Goal: Task Accomplishment & Management: Use online tool/utility

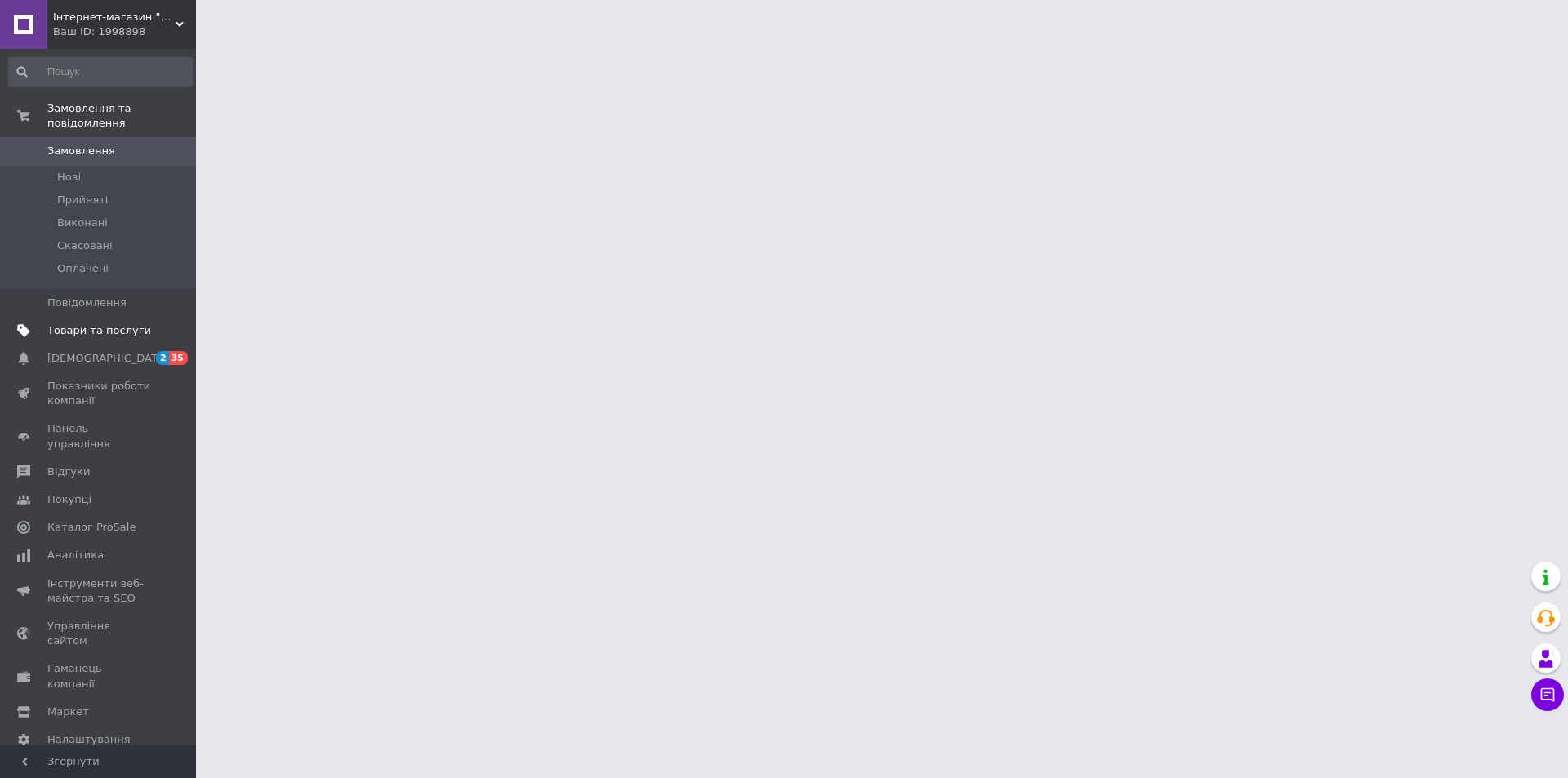
click at [62, 323] on span "Товари та послуги" at bounding box center [99, 331] width 104 height 15
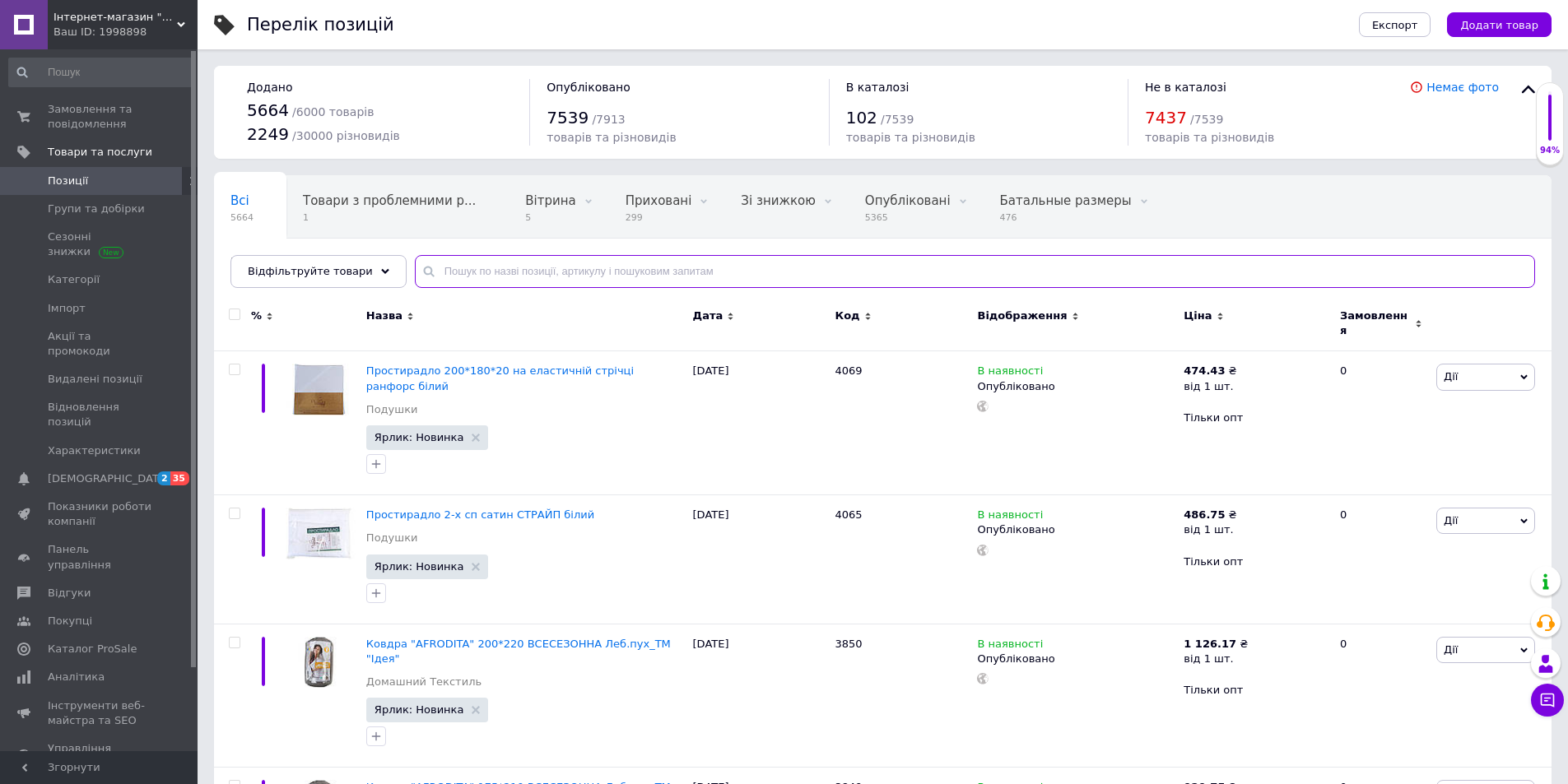
click at [442, 269] on input "text" at bounding box center [975, 271] width 1120 height 33
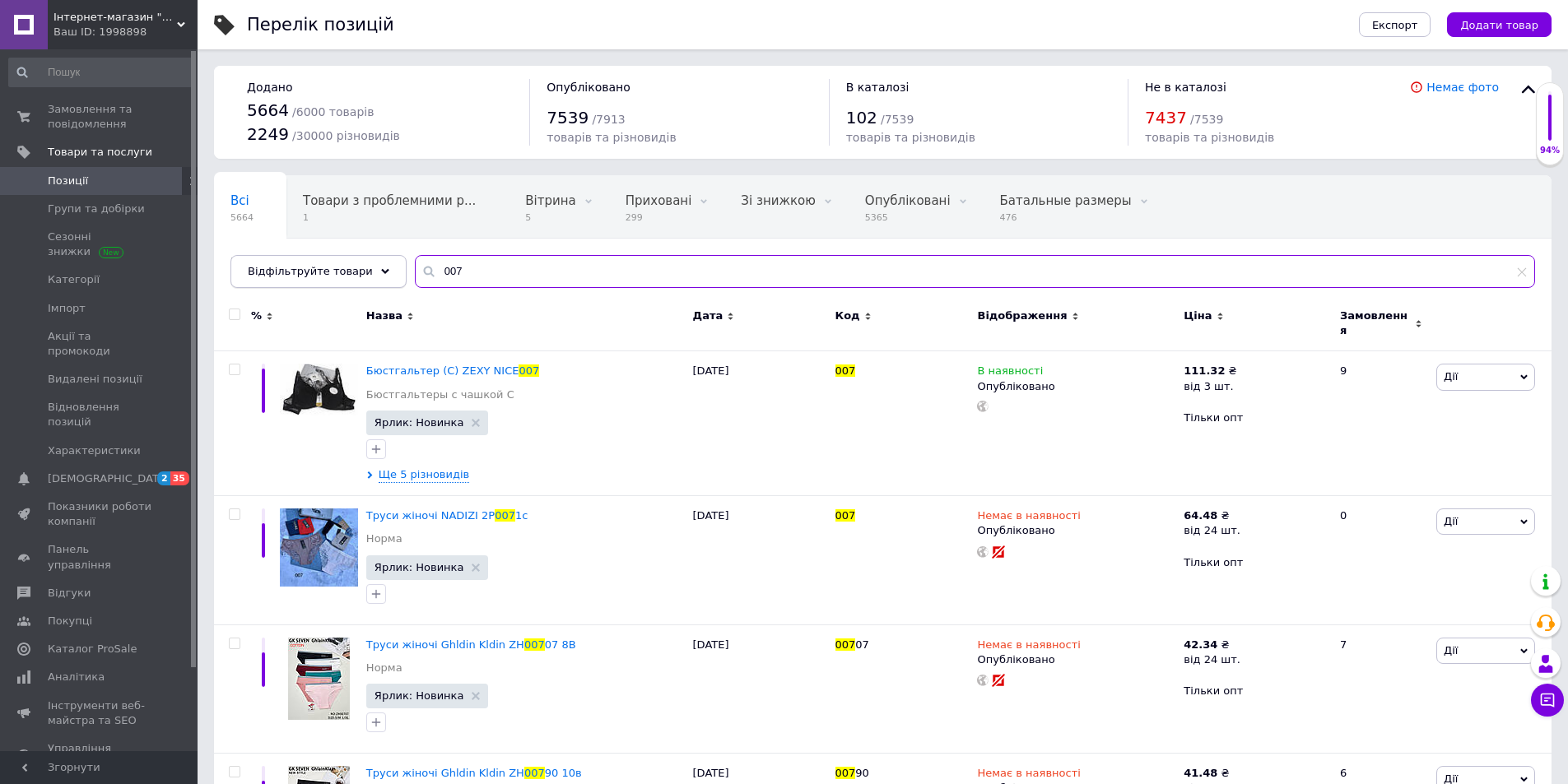
drag, startPoint x: 438, startPoint y: 269, endPoint x: 348, endPoint y: 279, distance: 90.6
click at [351, 276] on div "Відфільтруйте товари 007" at bounding box center [883, 271] width 1304 height 33
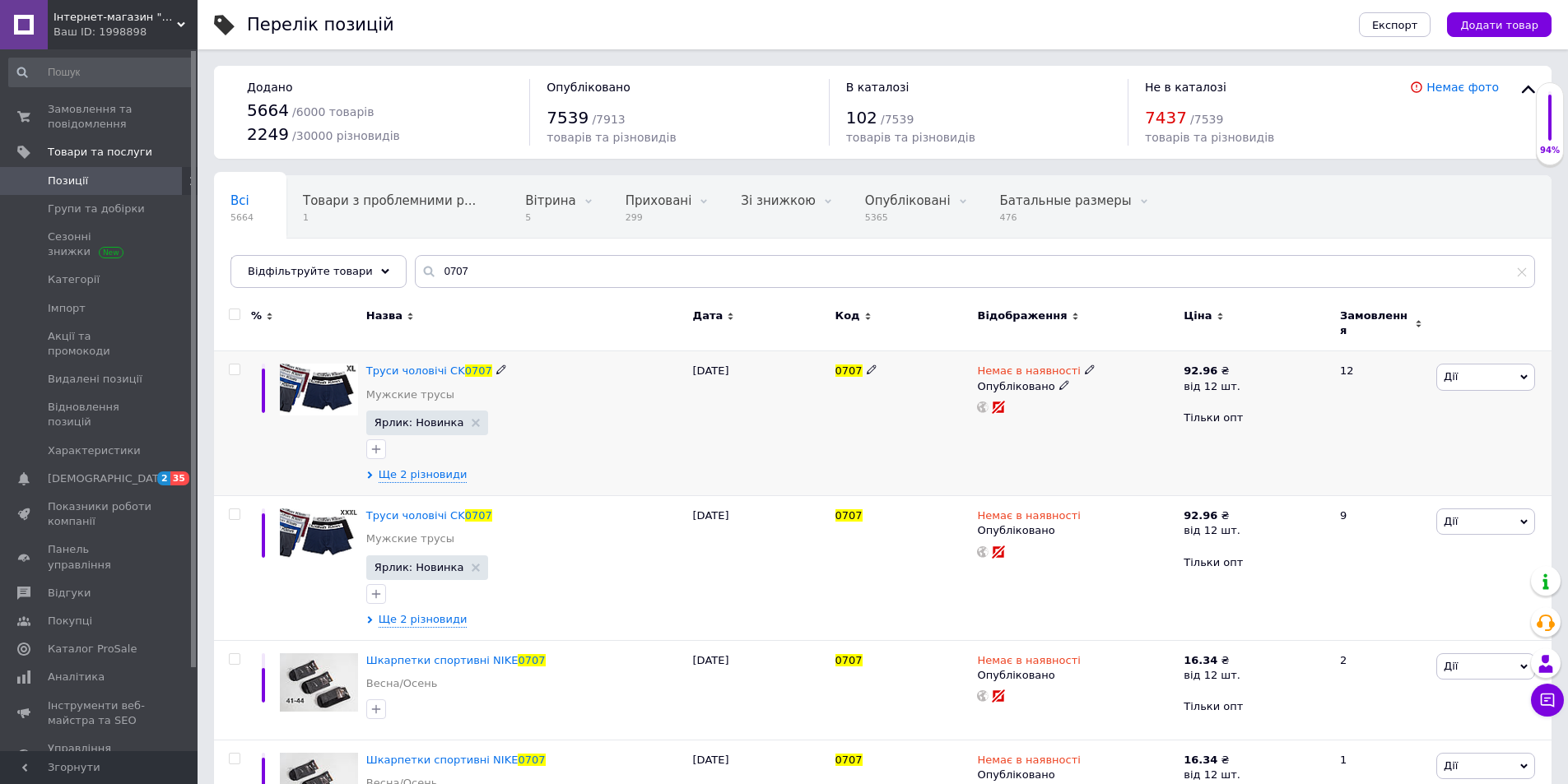
click at [1085, 364] on icon at bounding box center [1090, 369] width 10 height 10
click at [1112, 373] on li "В наявності" at bounding box center [1175, 383] width 156 height 23
click at [1010, 444] on div "Немає в наявності Наявність В наявності Немає в наявності Під замовлення Готово…" at bounding box center [1076, 424] width 206 height 145
click at [1085, 510] on icon at bounding box center [1090, 515] width 10 height 10
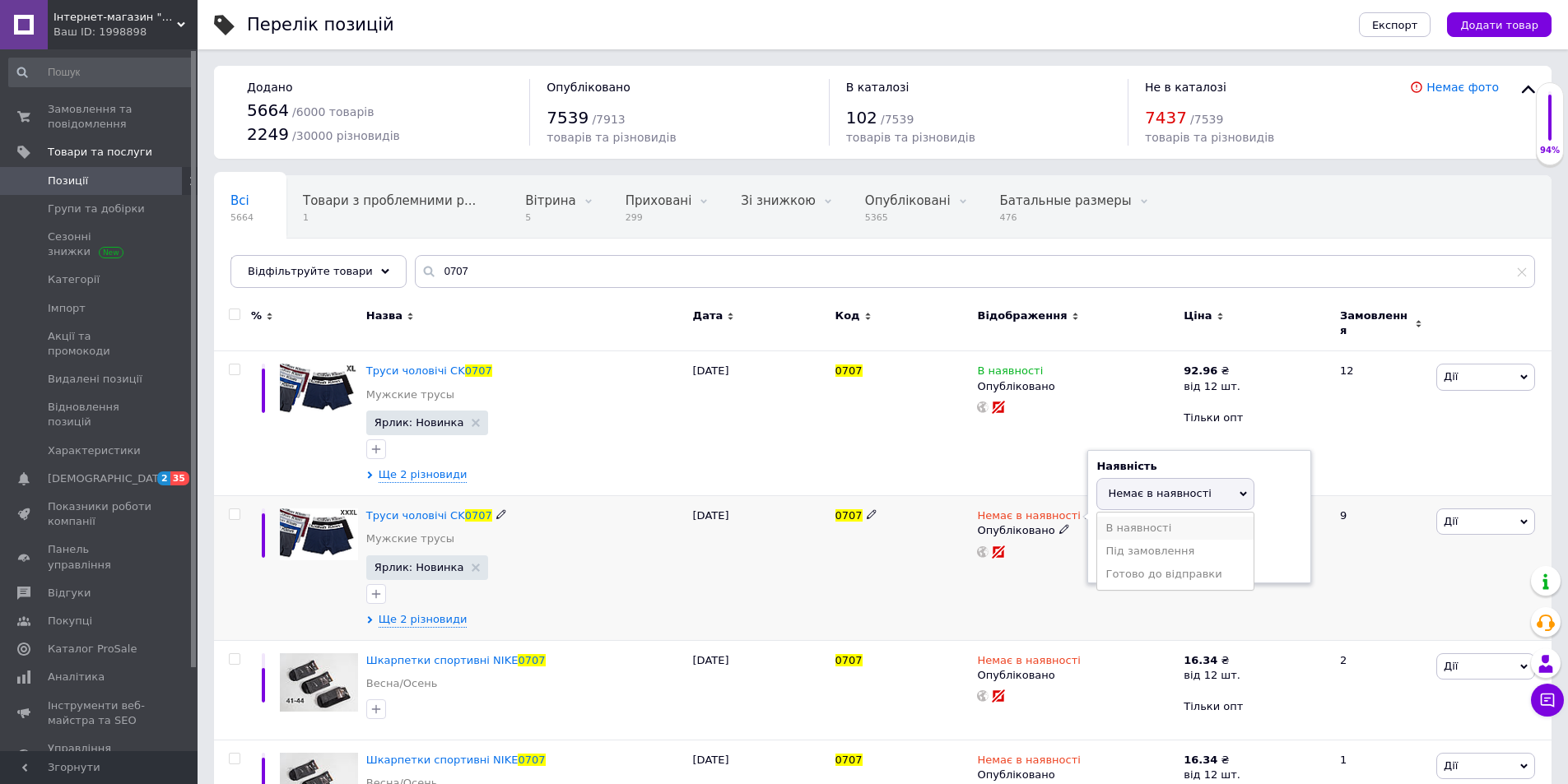
click at [1129, 517] on li "В наявності" at bounding box center [1175, 528] width 156 height 23
click at [878, 466] on div "0707" at bounding box center [902, 424] width 143 height 145
click at [439, 468] on span "Ще 2 різновиди" at bounding box center [423, 475] width 89 height 15
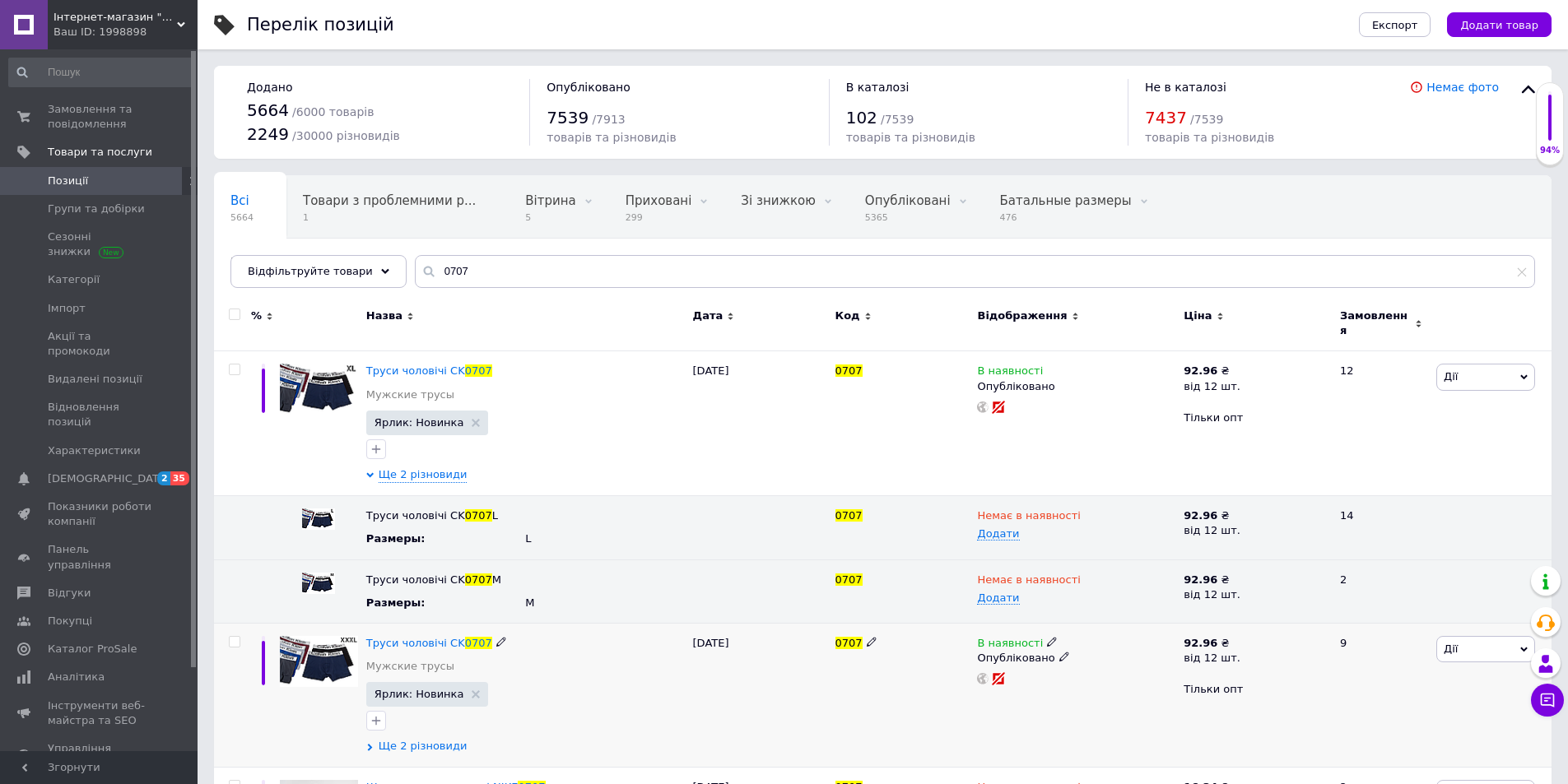
click at [448, 739] on span "Ще 2 різновиди" at bounding box center [423, 746] width 89 height 15
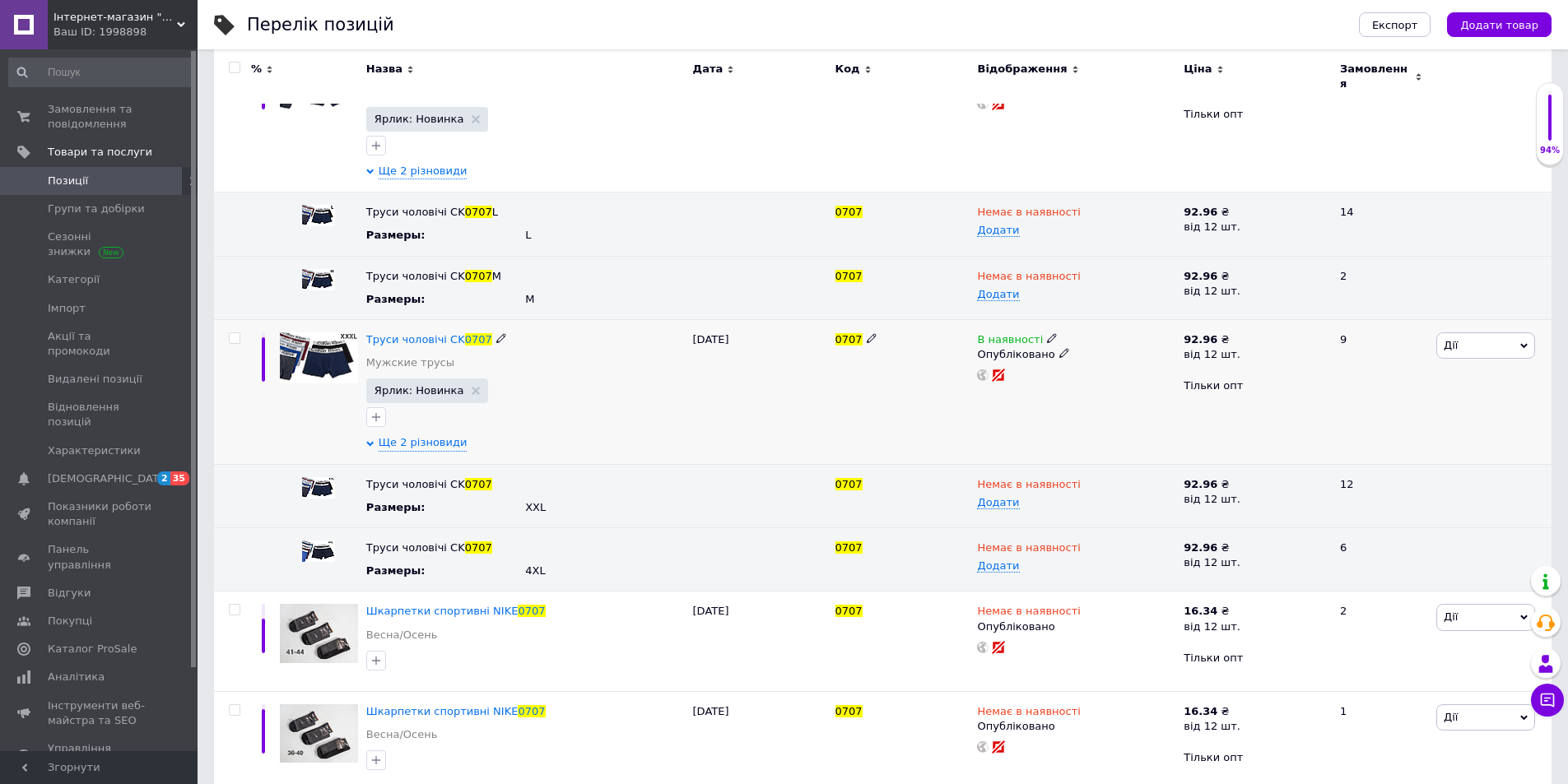
scroll to position [316, 0]
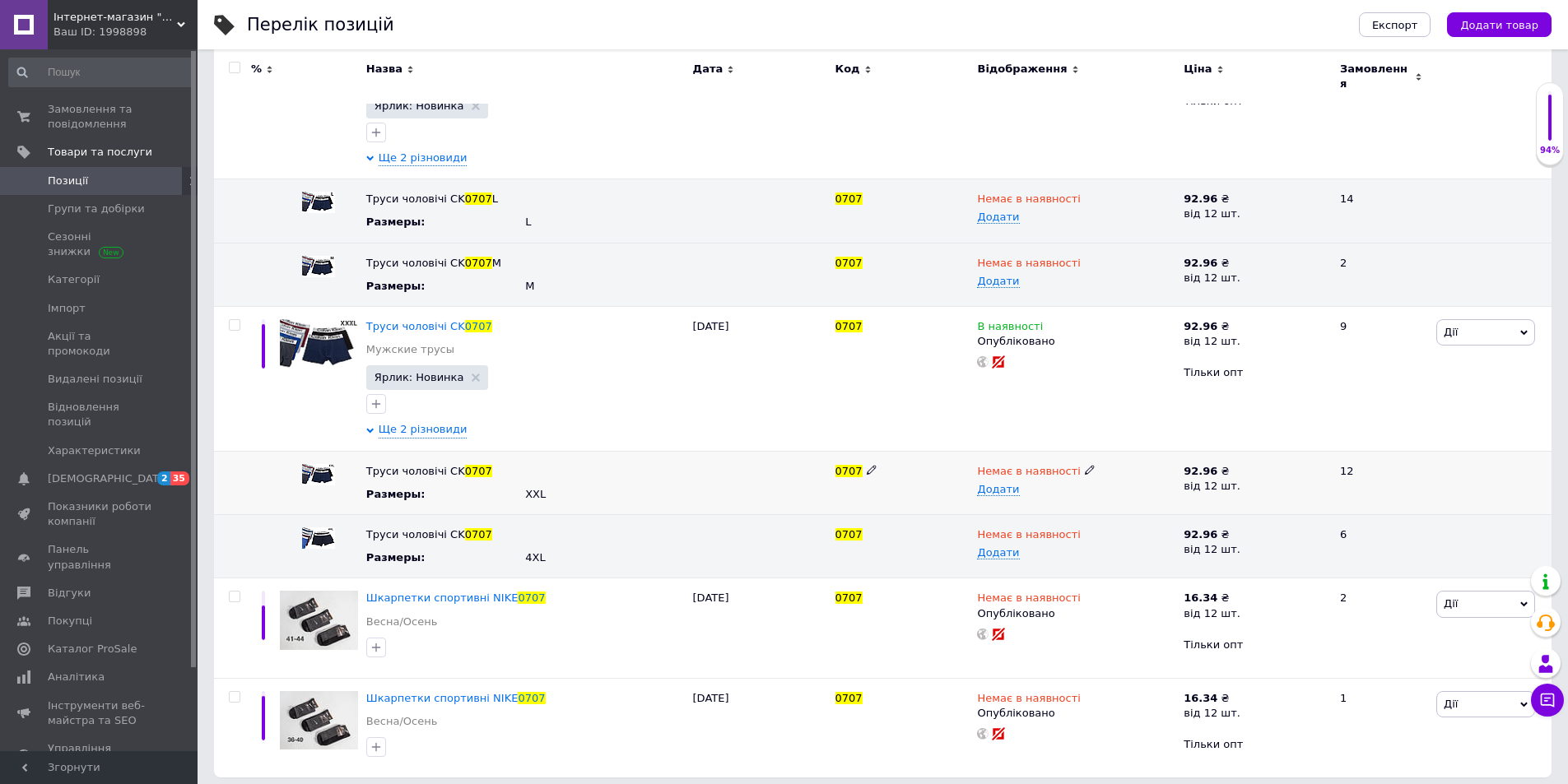
click at [1085, 463] on span at bounding box center [1090, 469] width 10 height 12
click at [1072, 491] on li "В наявності" at bounding box center [1072, 502] width 204 height 23
click at [917, 490] on div "0707" at bounding box center [902, 482] width 143 height 63
click at [1085, 528] on icon at bounding box center [1090, 533] width 10 height 10
click at [1069, 555] on li "В наявності" at bounding box center [1072, 566] width 204 height 23
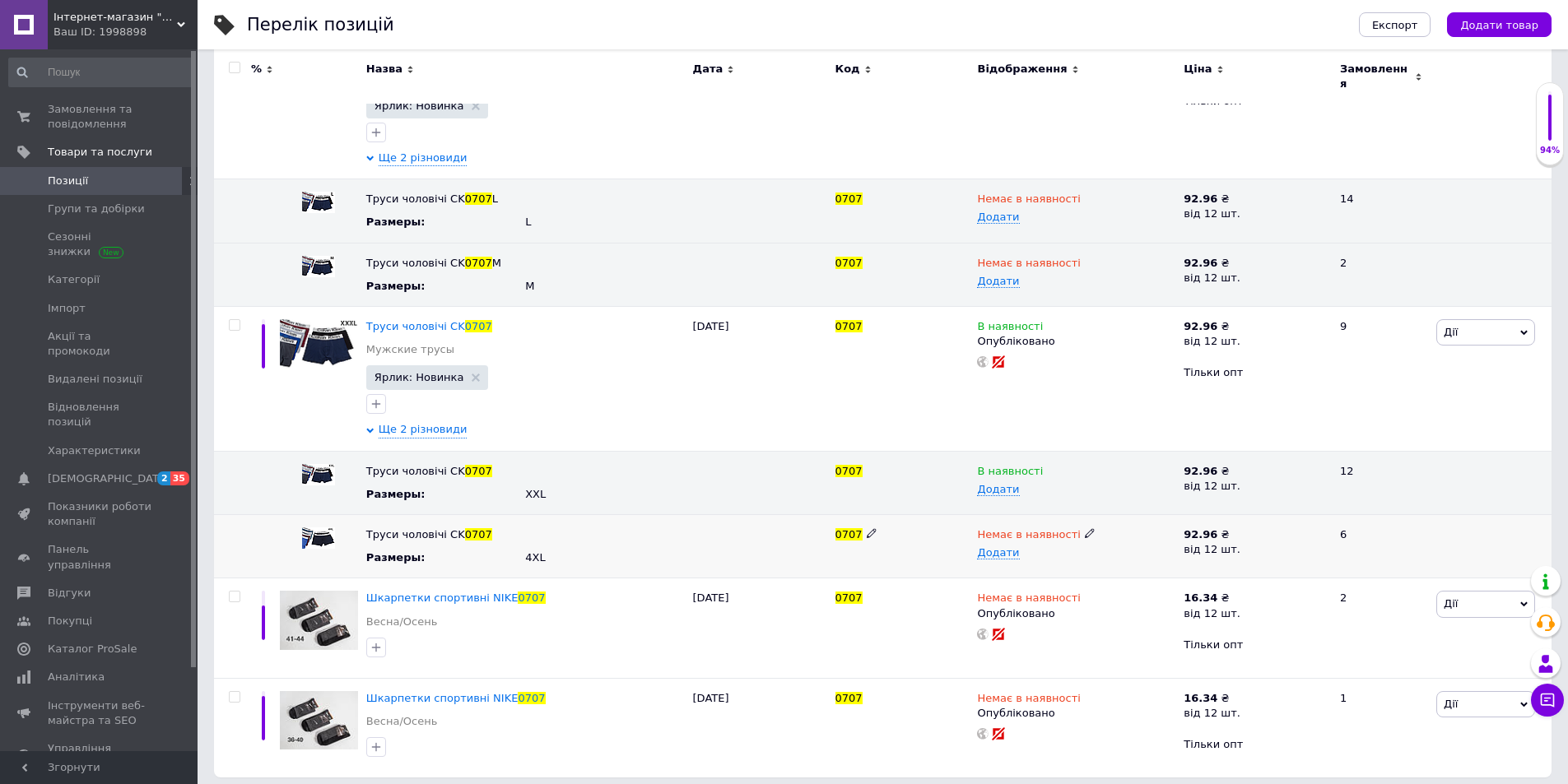
drag, startPoint x: 933, startPoint y: 536, endPoint x: 927, endPoint y: 530, distance: 8.5
click at [933, 536] on div "0707" at bounding box center [902, 546] width 143 height 63
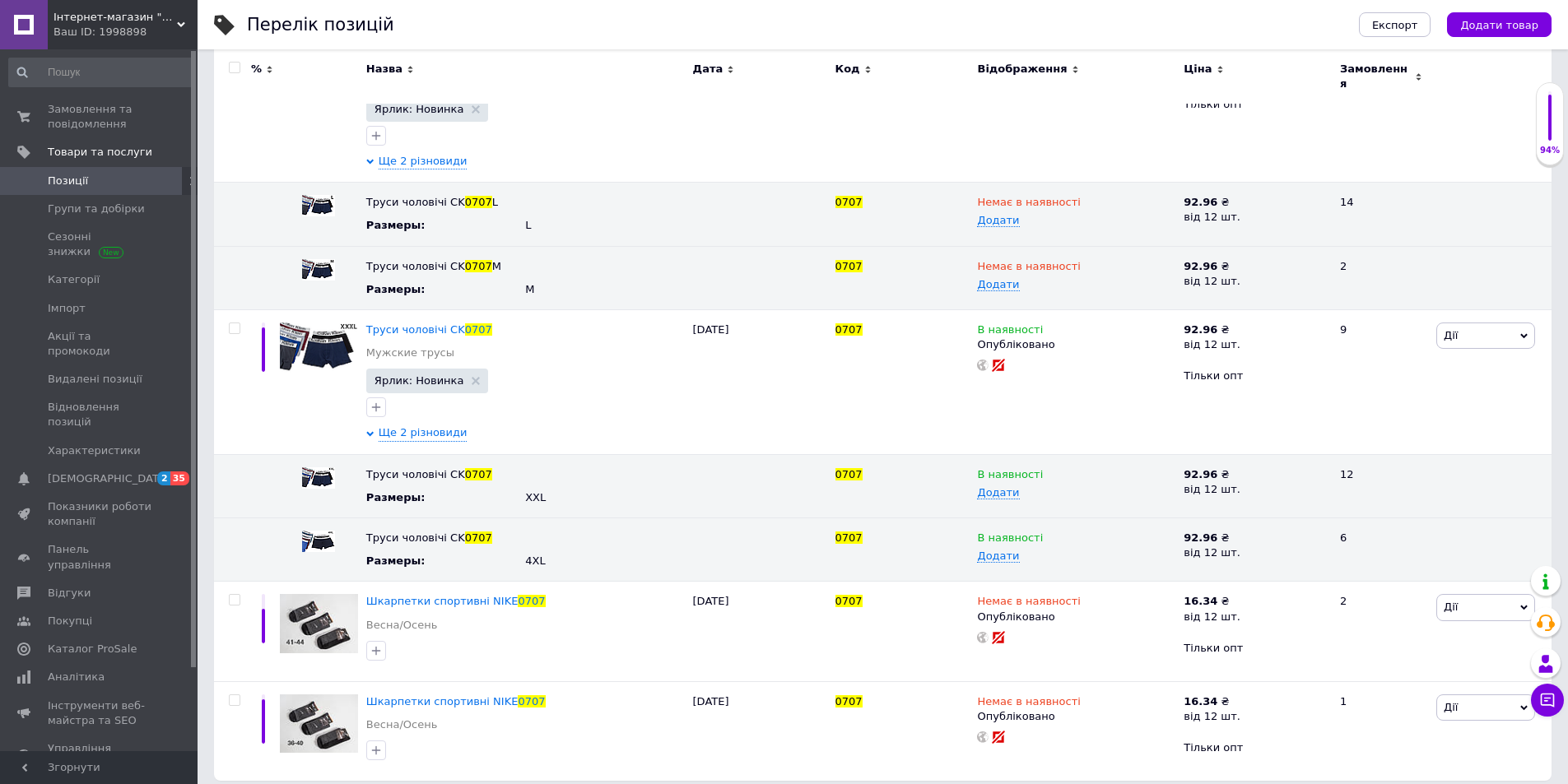
scroll to position [0, 0]
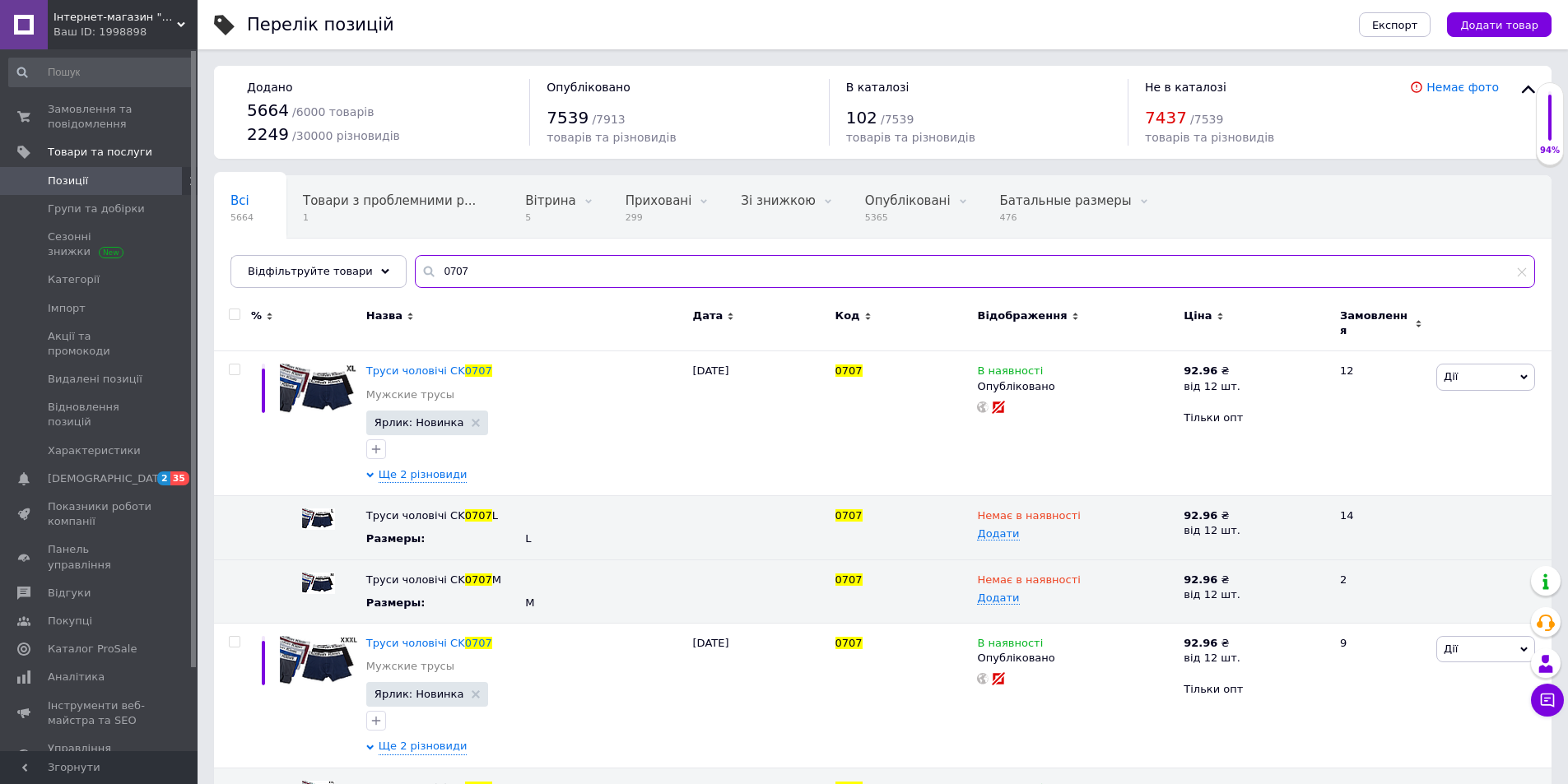
click at [485, 257] on input "0707" at bounding box center [975, 271] width 1120 height 33
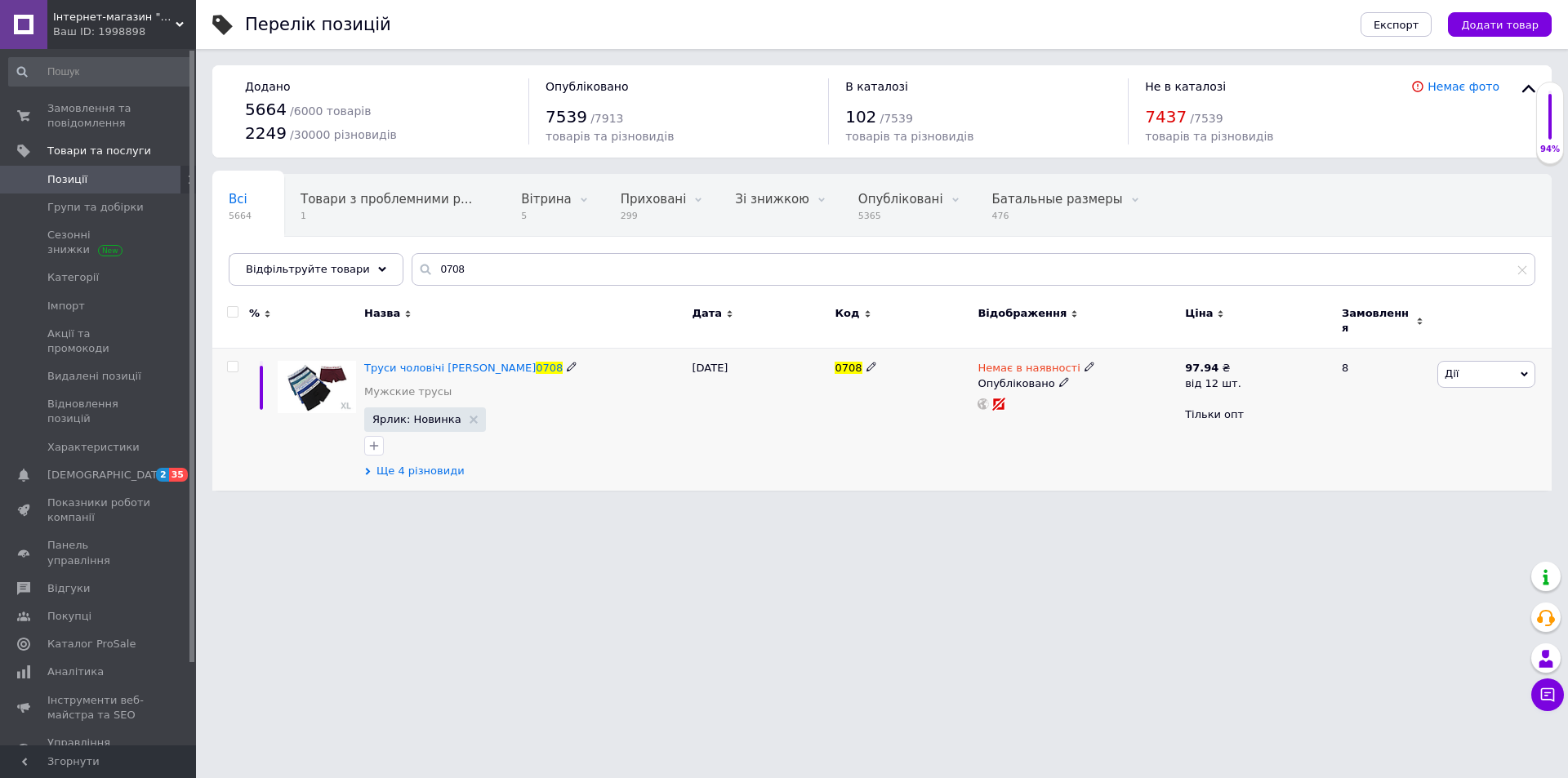
drag, startPoint x: 447, startPoint y: 460, endPoint x: 465, endPoint y: 477, distance: 24.8
click at [448, 464] on span "Ще 4 різновиди" at bounding box center [421, 471] width 88 height 15
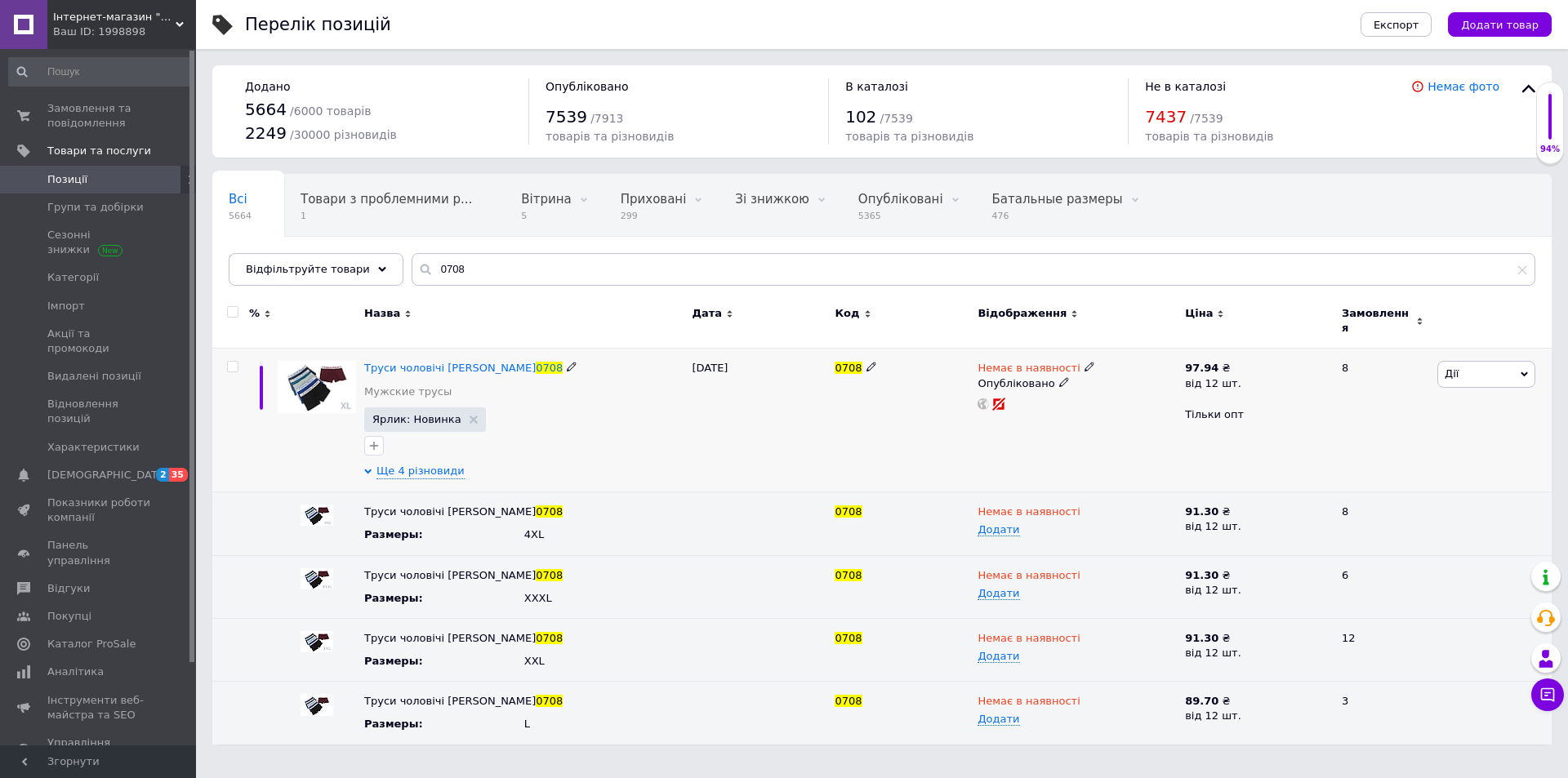
click at [1084, 362] on icon at bounding box center [1089, 367] width 10 height 10
click at [1116, 369] on li "В наявності" at bounding box center [1174, 380] width 155 height 22
click at [1084, 569] on use at bounding box center [1088, 573] width 9 height 9
click at [1053, 596] on li "В наявності" at bounding box center [1073, 606] width 205 height 22
click at [928, 603] on div "0708" at bounding box center [902, 586] width 143 height 62
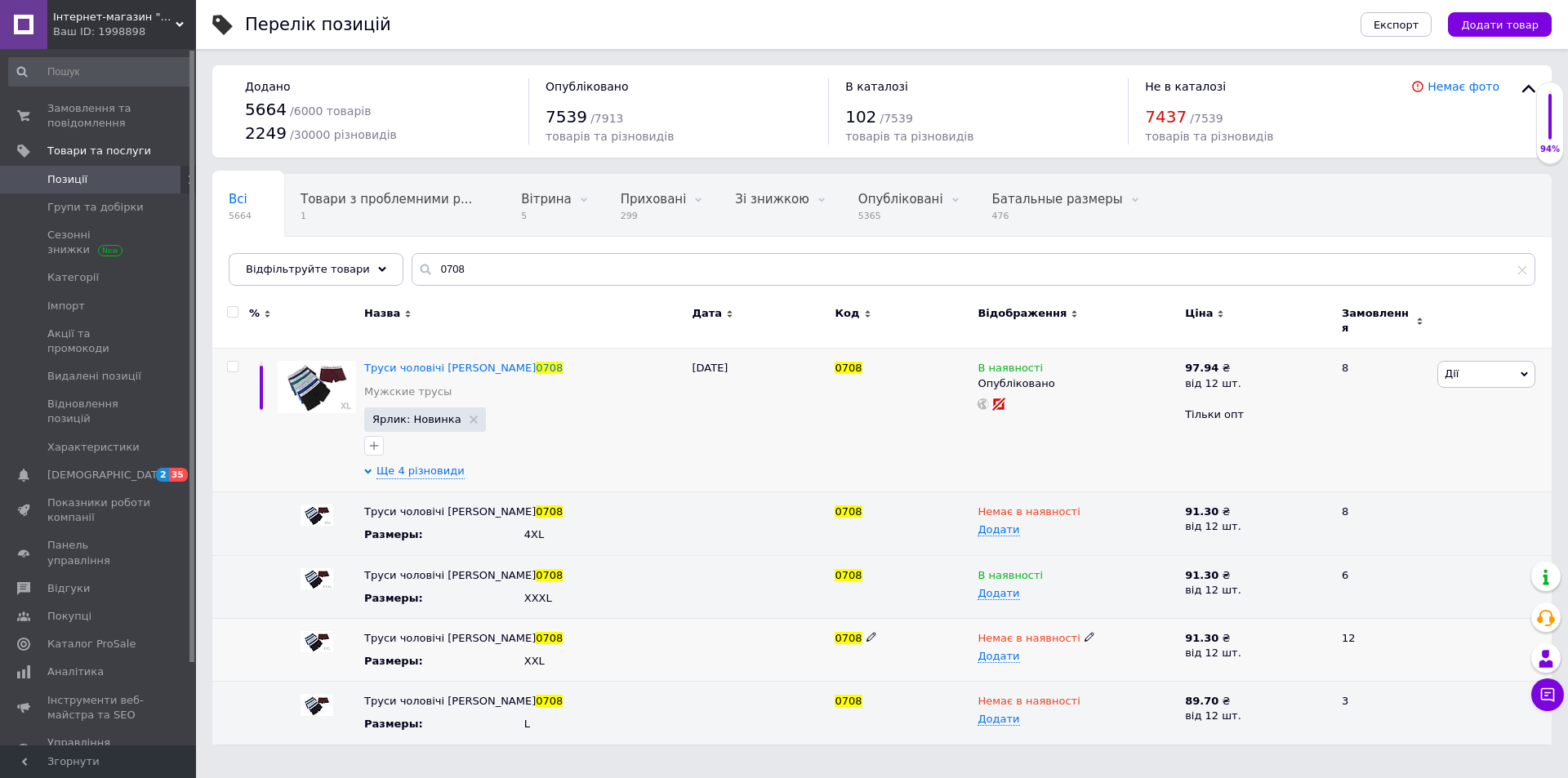
click at [1084, 632] on icon at bounding box center [1089, 637] width 10 height 10
click at [1075, 658] on li "В наявності" at bounding box center [1073, 669] width 205 height 22
click at [933, 683] on div "0708" at bounding box center [902, 713] width 143 height 62
click at [1084, 695] on icon at bounding box center [1089, 700] width 10 height 10
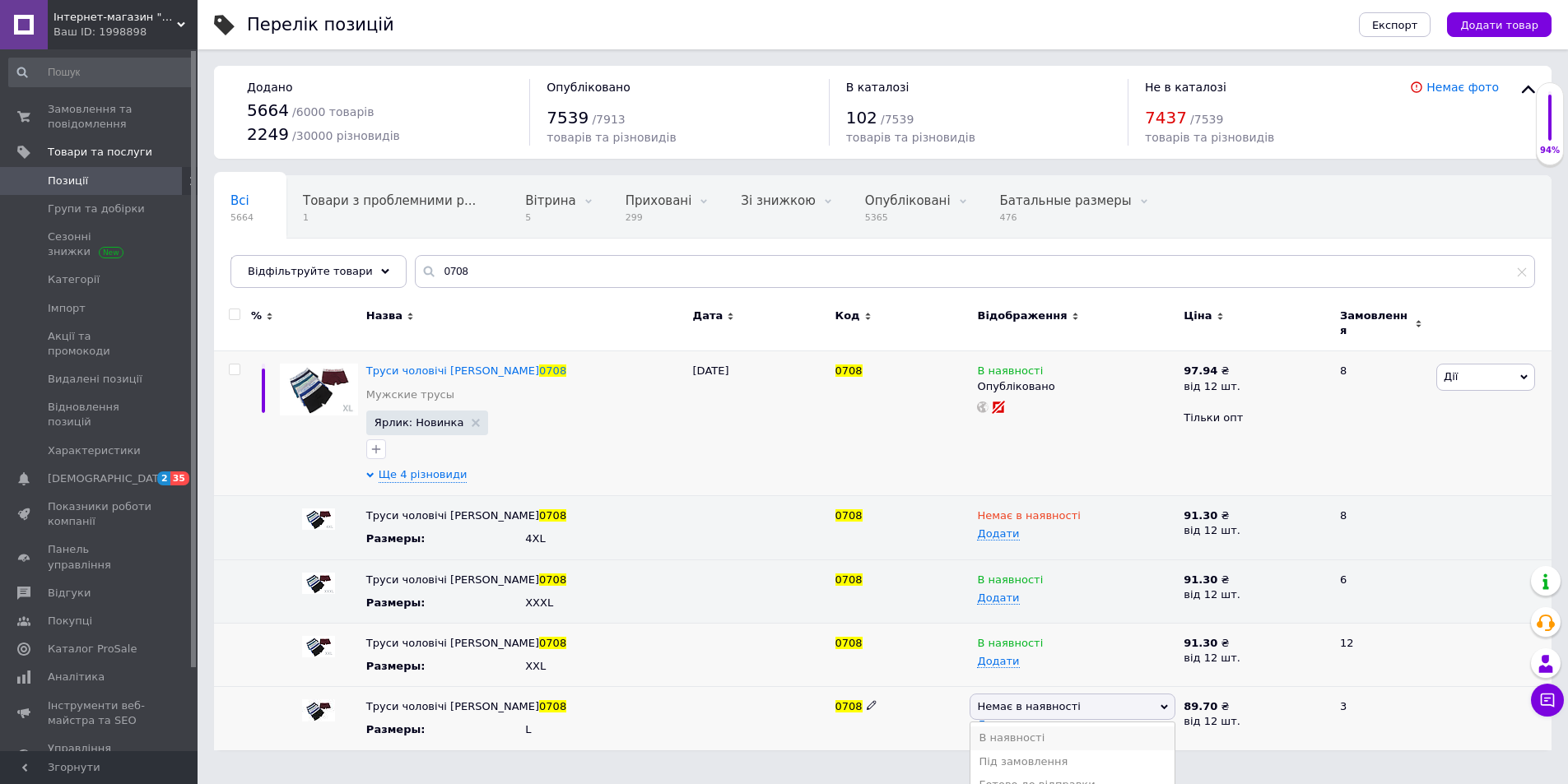
click at [1051, 729] on li "В наявності" at bounding box center [1072, 738] width 204 height 23
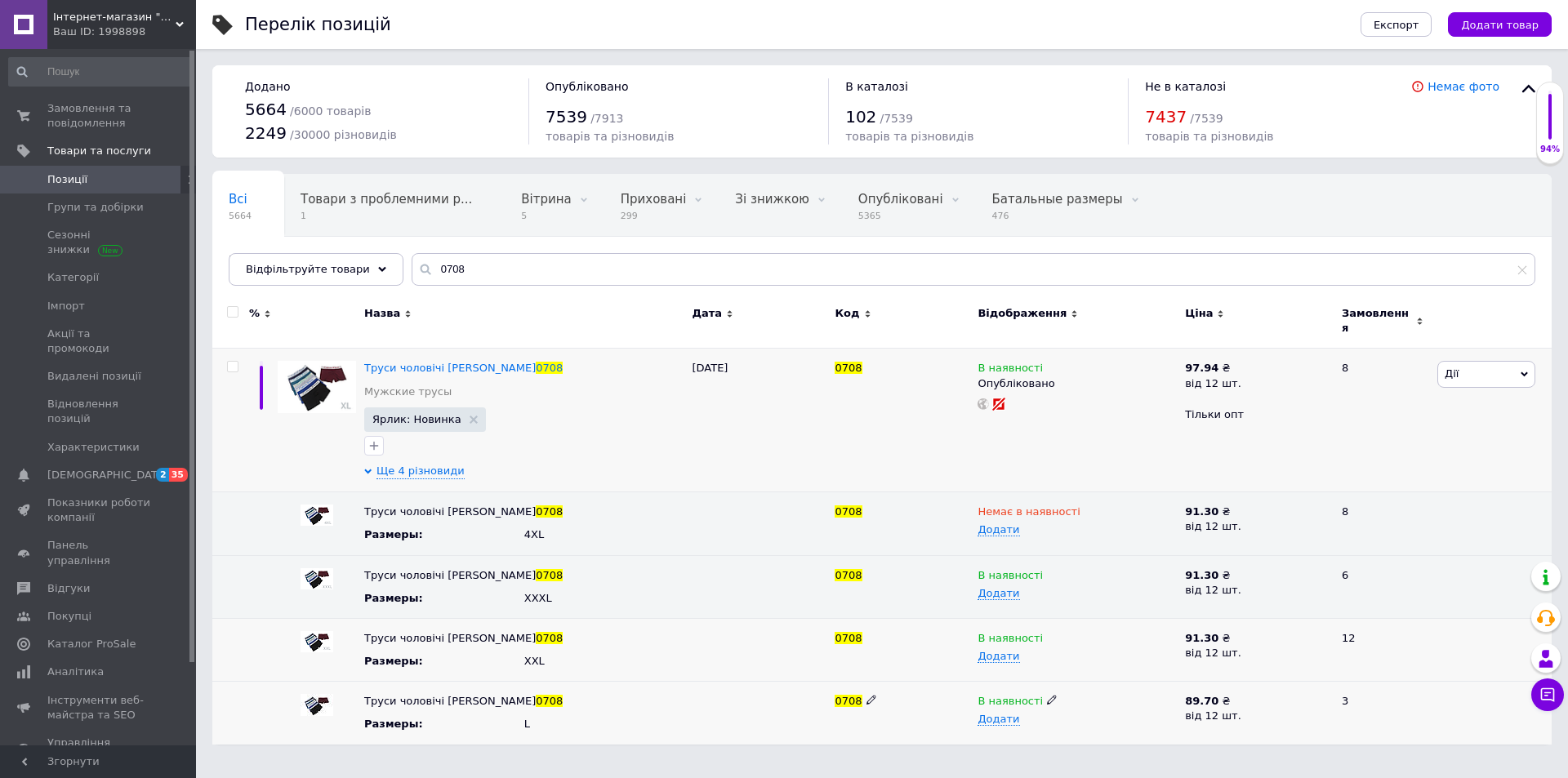
click at [943, 682] on div "0708" at bounding box center [902, 713] width 143 height 62
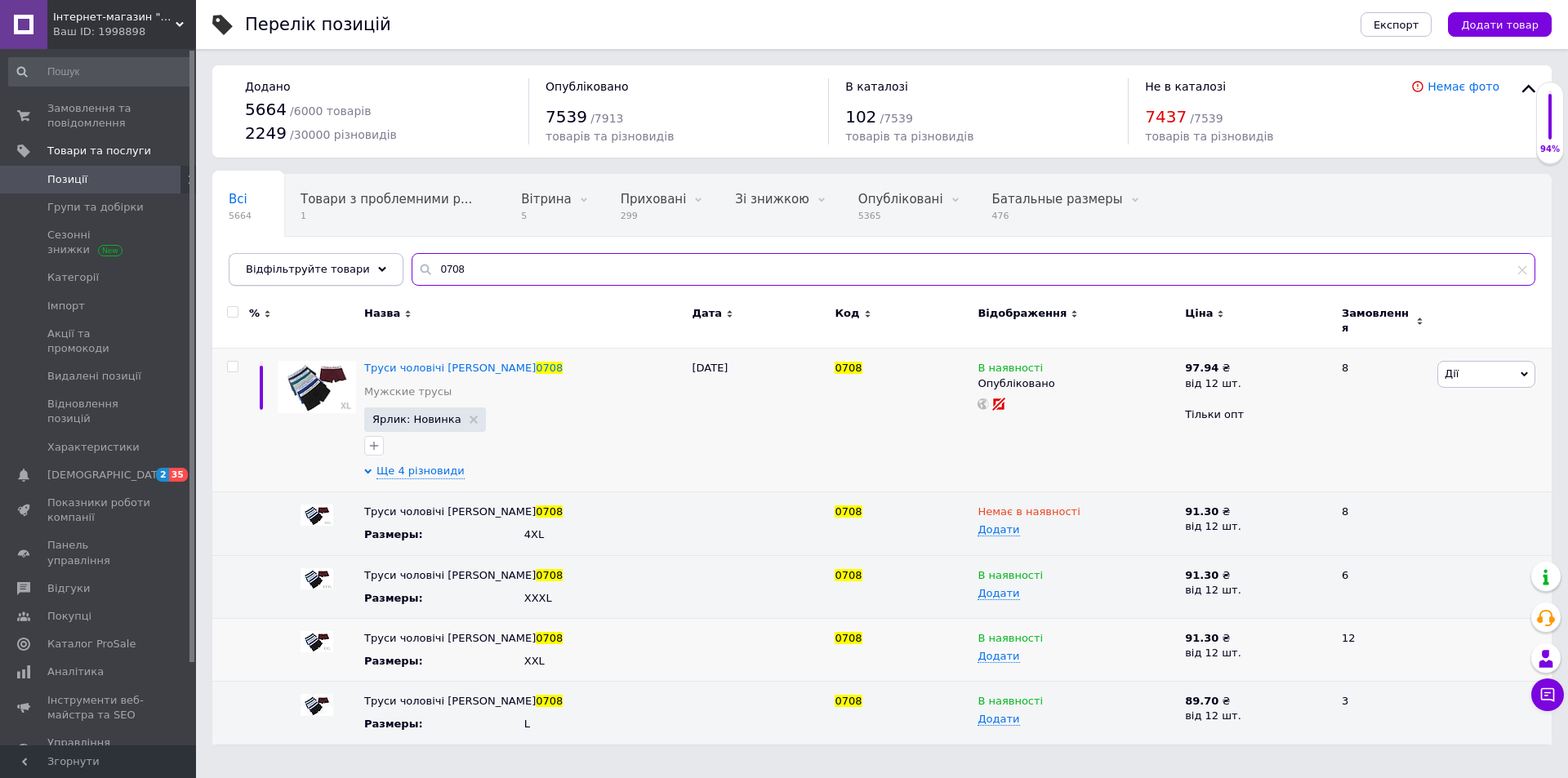
drag, startPoint x: 541, startPoint y: 265, endPoint x: 331, endPoint y: 263, distance: 210.0
click at [331, 268] on div "Відфільтруйте товари 0708" at bounding box center [882, 269] width 1307 height 32
type input "3044"
